Goal: Navigation & Orientation: Find specific page/section

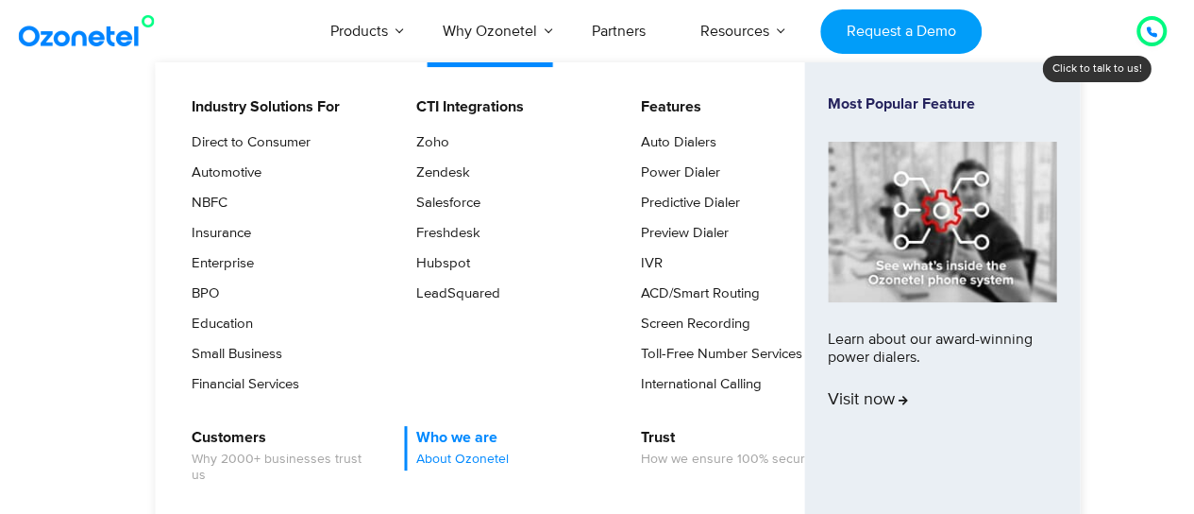
click at [449, 454] on span "About Ozonetel" at bounding box center [462, 459] width 93 height 16
